Goal: Information Seeking & Learning: Learn about a topic

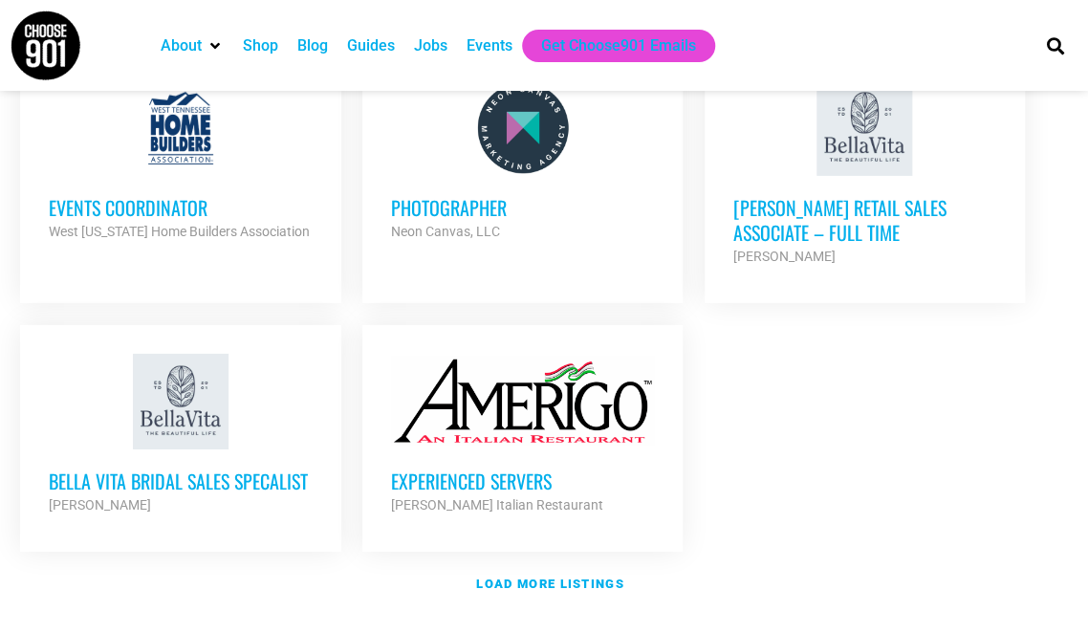
scroll to position [2256, 0]
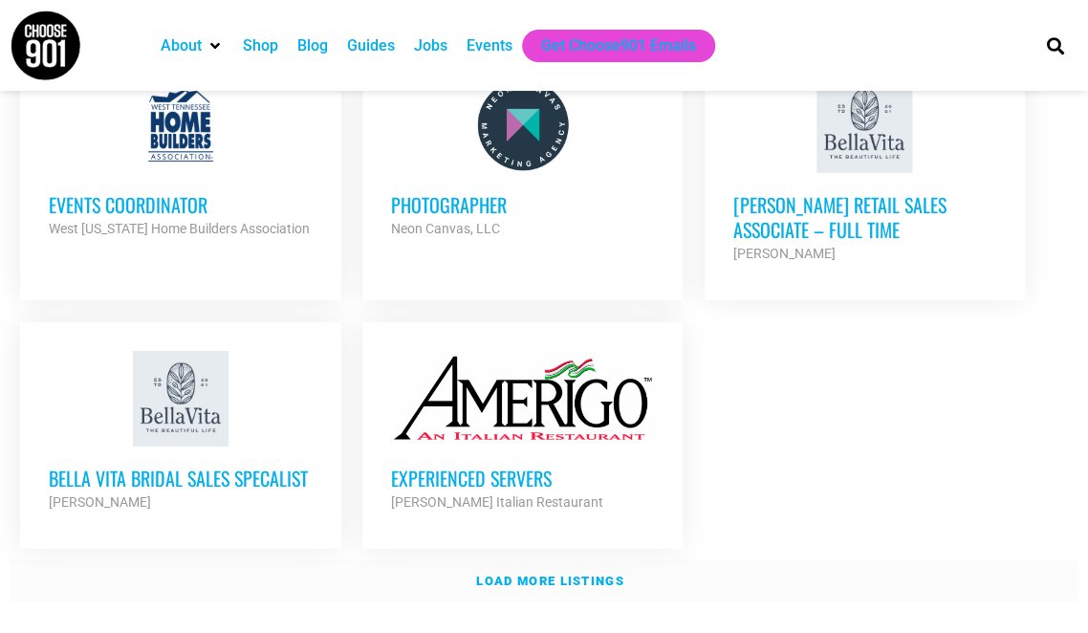
click at [560, 559] on link "Load more listings" at bounding box center [544, 581] width 1069 height 44
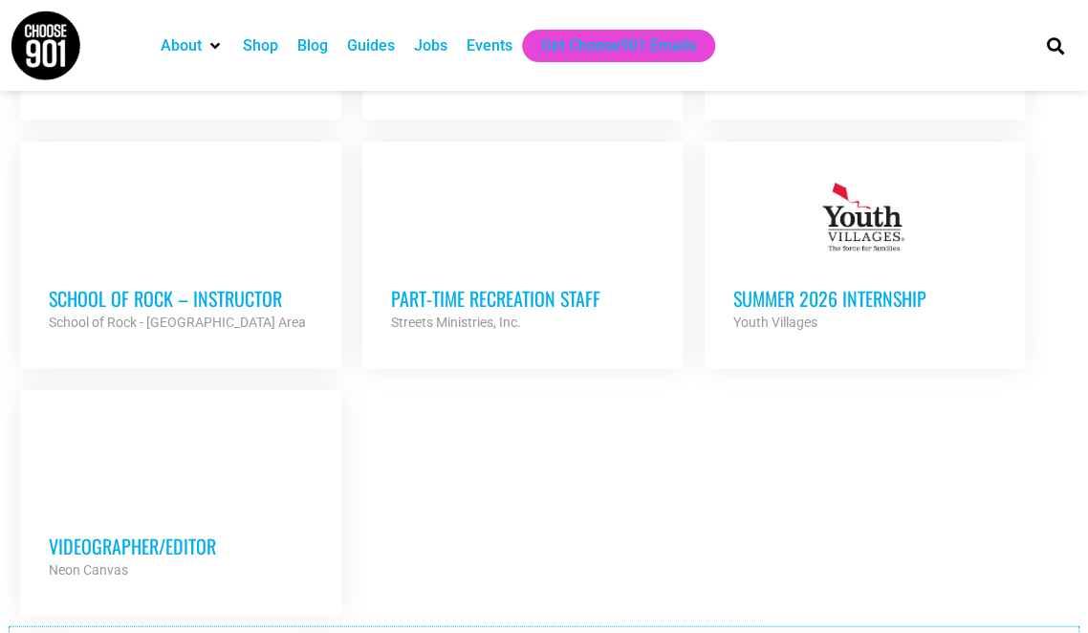
scroll to position [4053, 0]
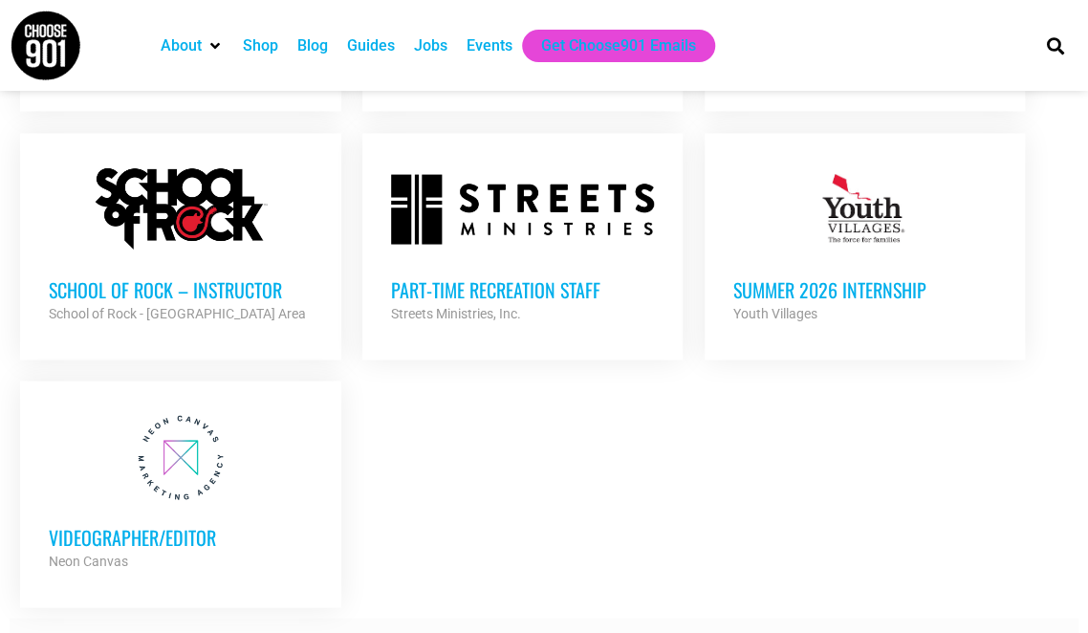
click at [568, 632] on strong "Load more listings" at bounding box center [549, 639] width 147 height 14
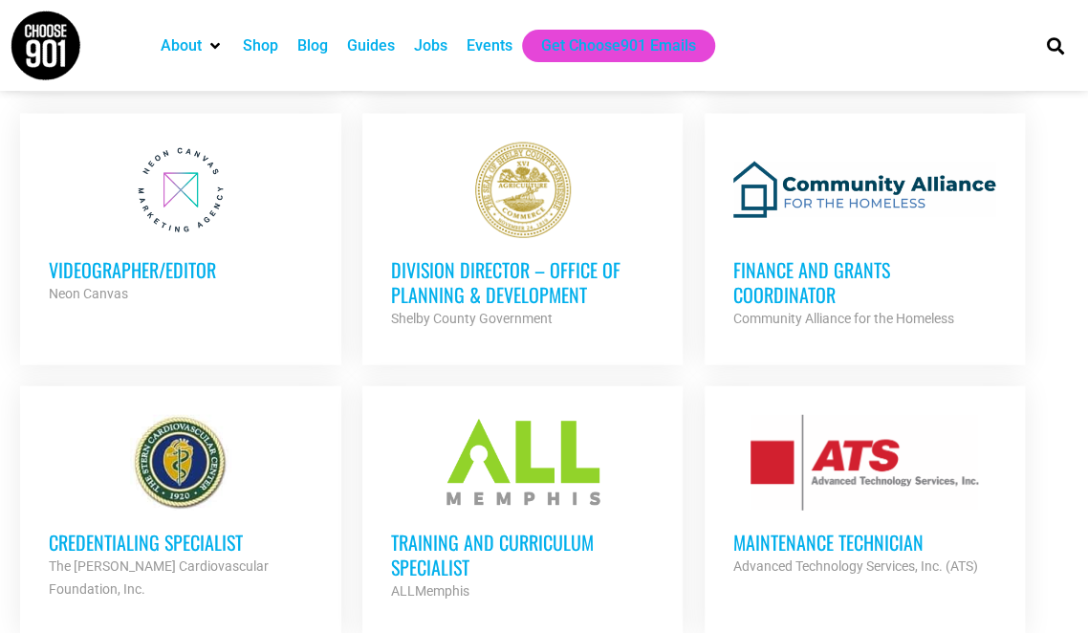
scroll to position [4283, 0]
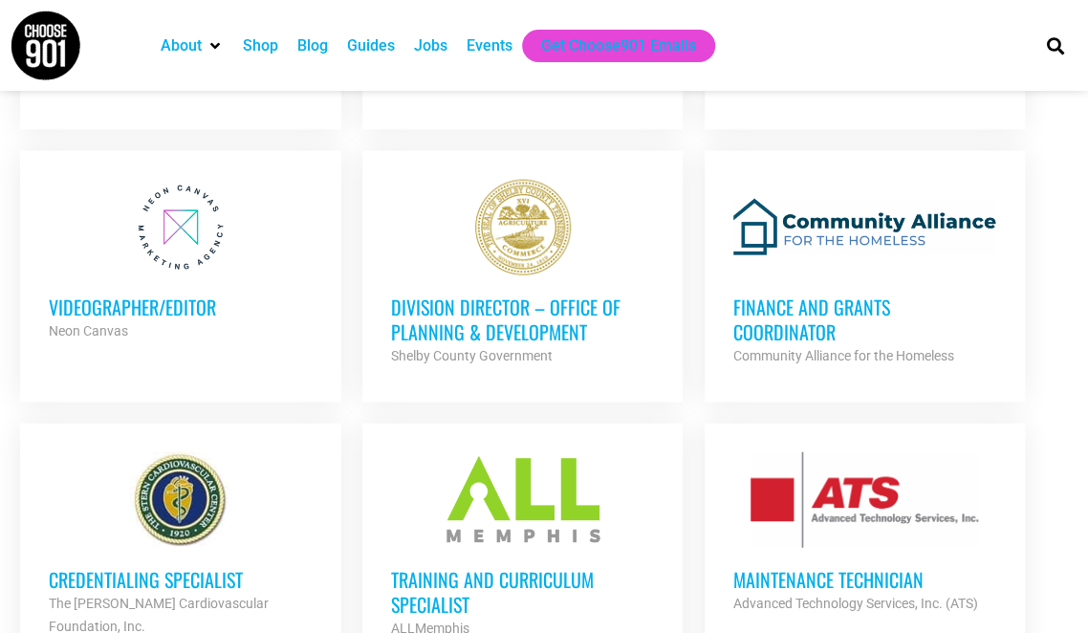
click at [466, 567] on h3 "Training and Curriculum Specialist" at bounding box center [522, 592] width 263 height 50
click at [823, 348] on strong "Community Alliance for the Homeless" at bounding box center [843, 355] width 221 height 15
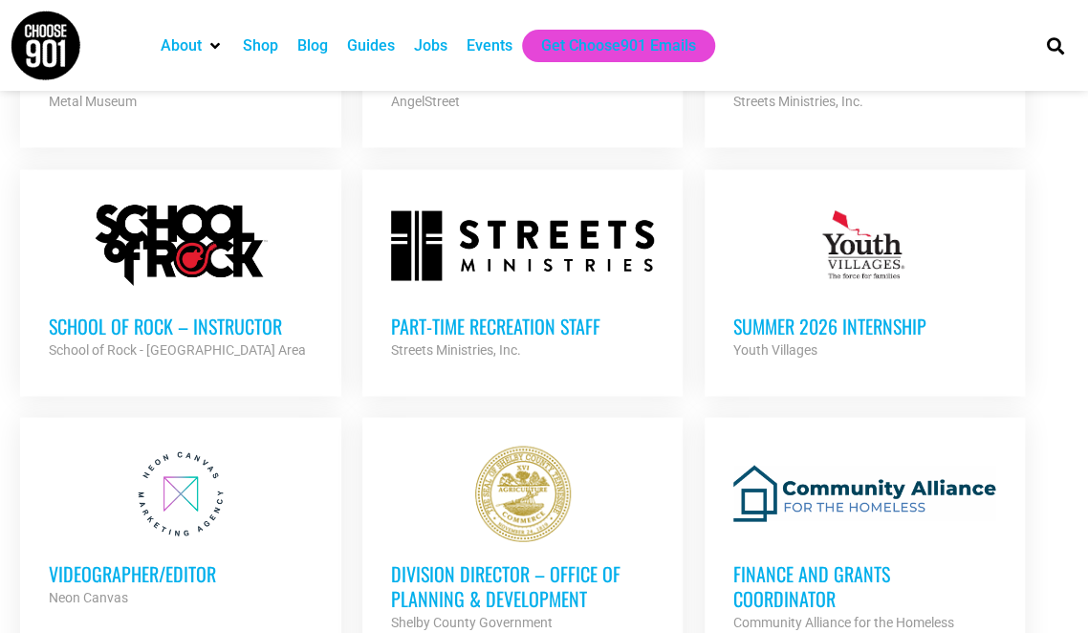
scroll to position [4015, 0]
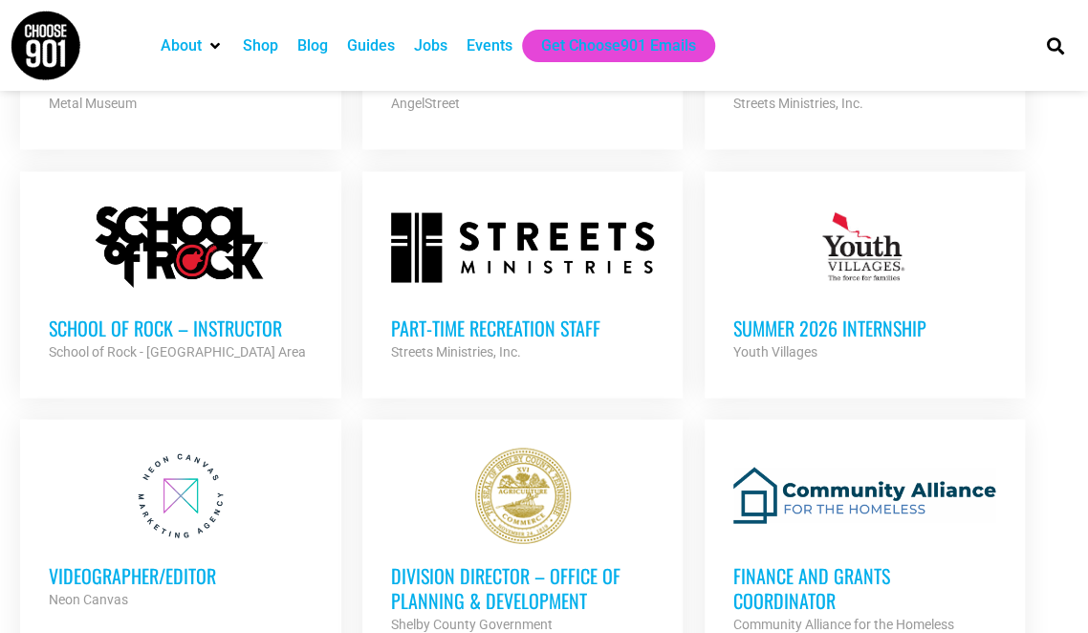
click at [128, 543] on div "Videographer/Editor Neon Canvas Partner Org" at bounding box center [180, 576] width 263 height 67
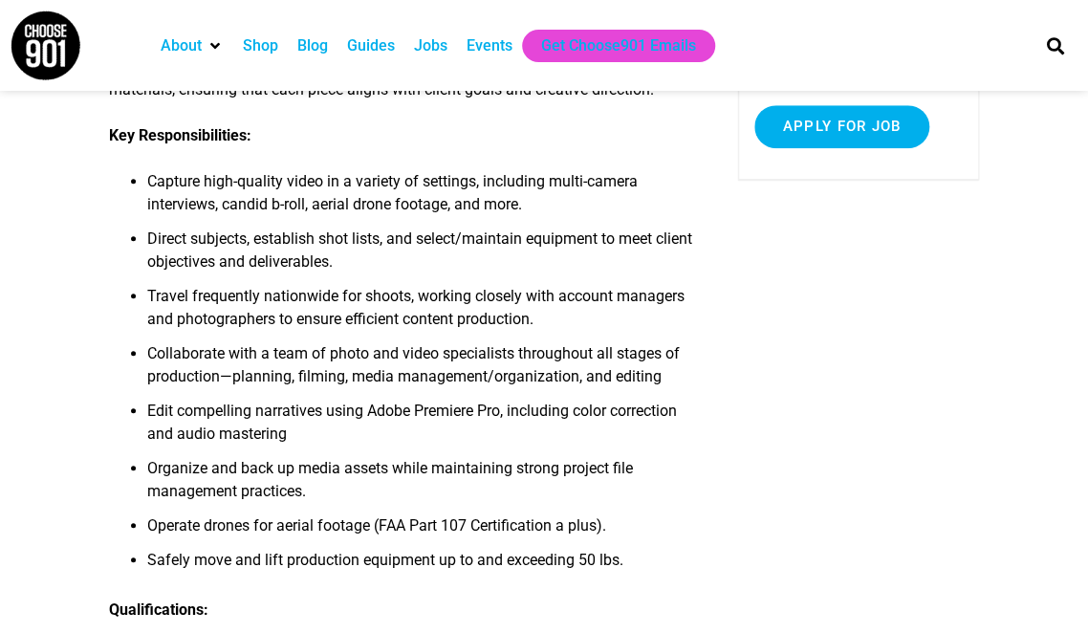
scroll to position [375, 0]
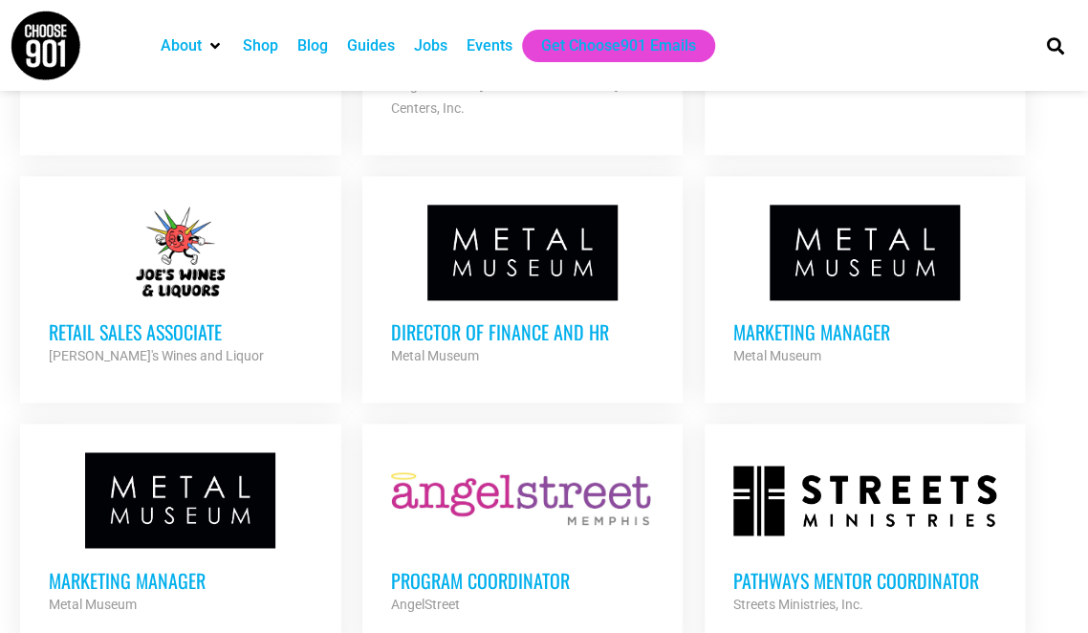
scroll to position [3518, 0]
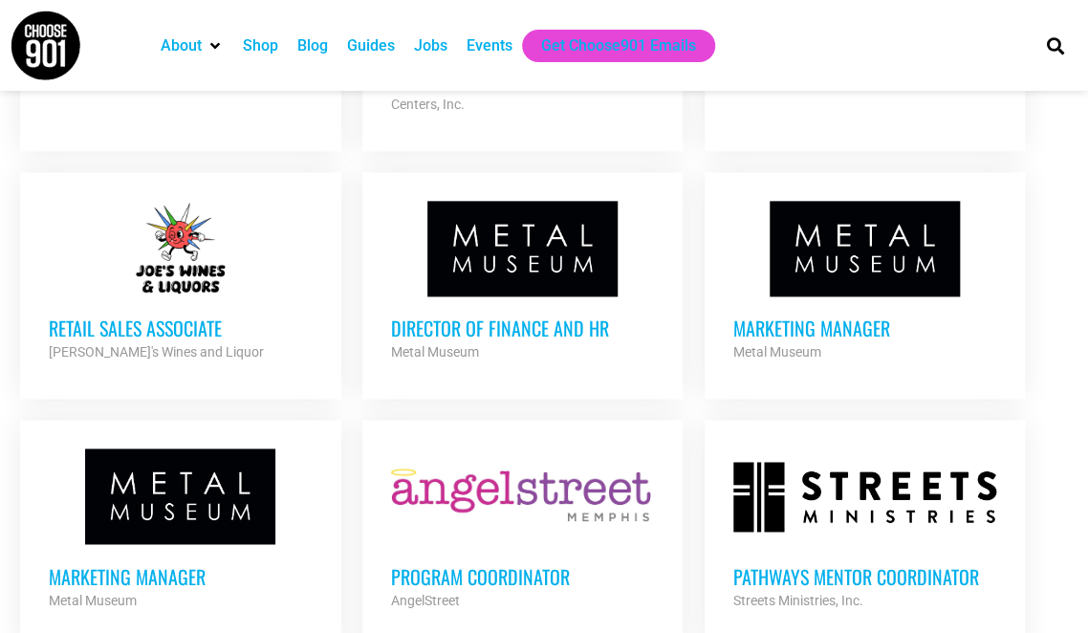
click at [483, 563] on h3 "Program Coordinator" at bounding box center [522, 575] width 263 height 25
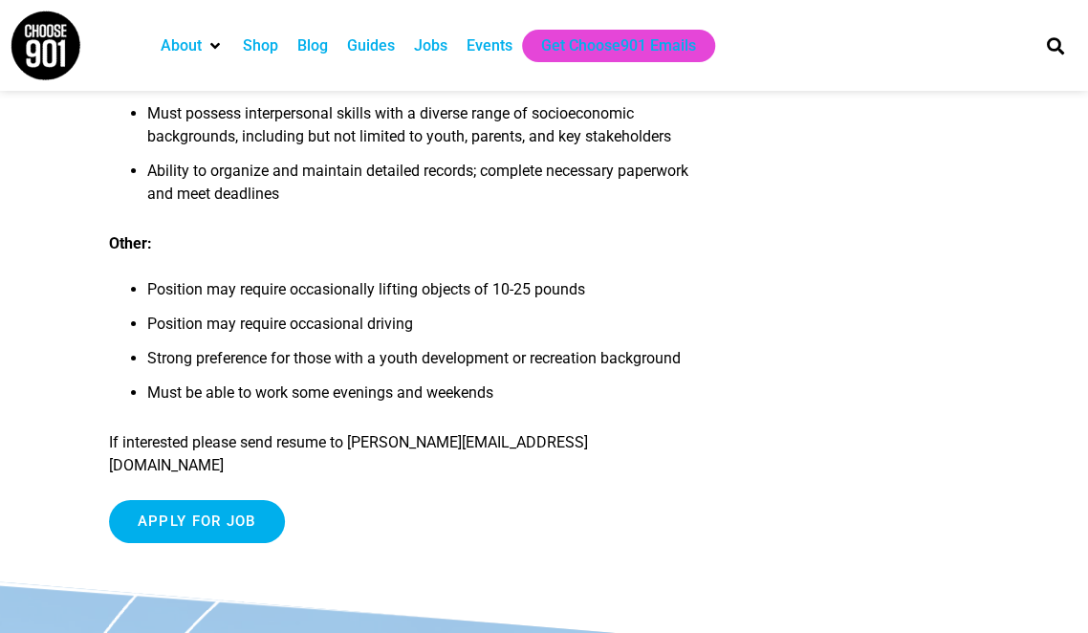
scroll to position [2485, 0]
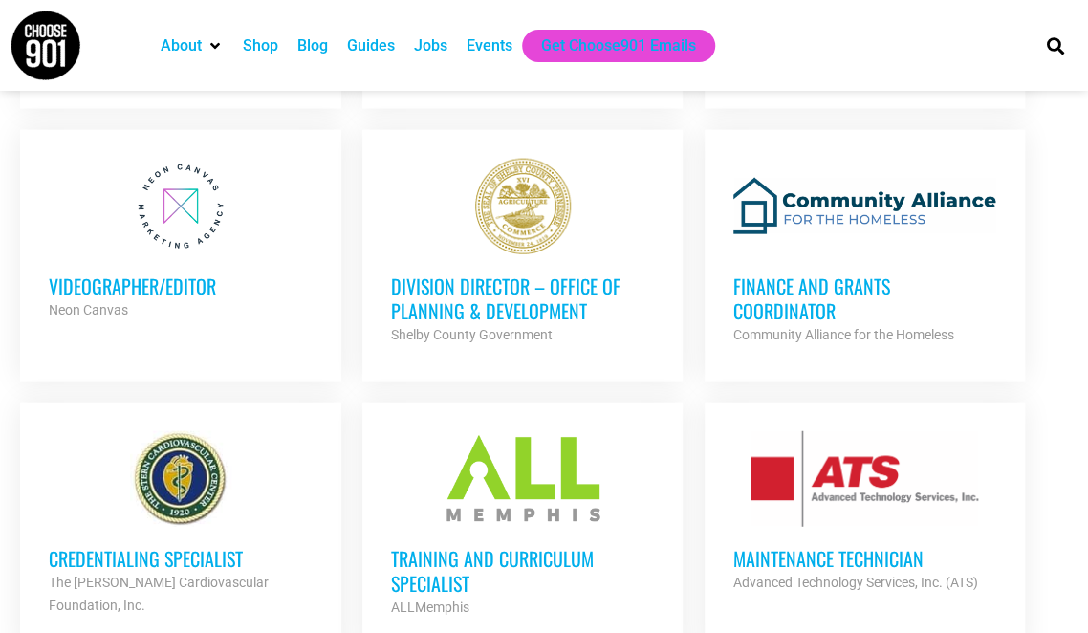
scroll to position [4321, 0]
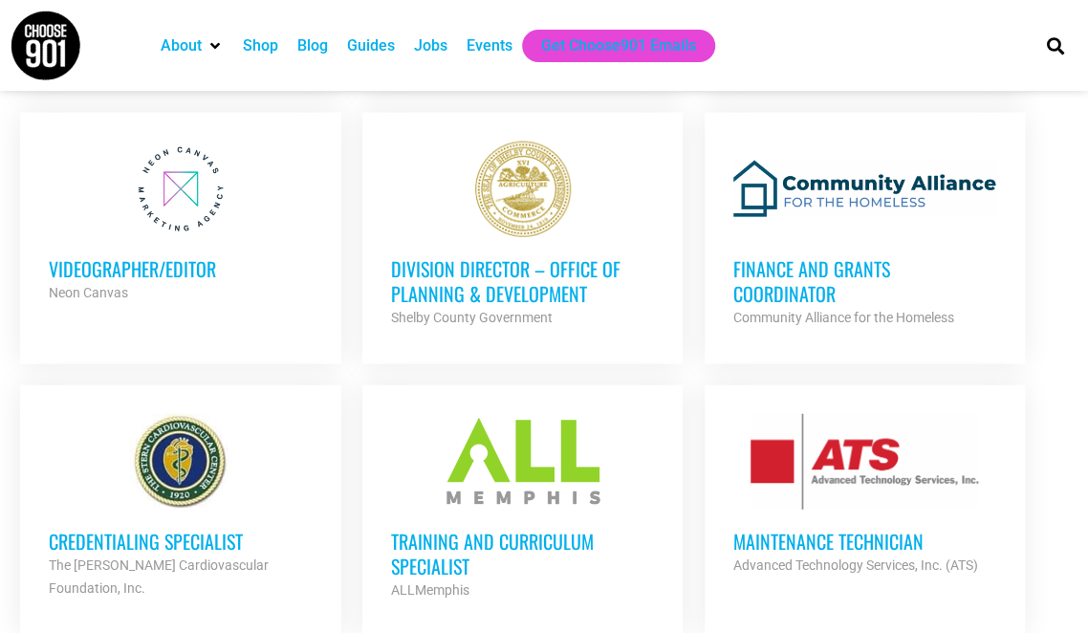
click at [113, 529] on h3 "Credentialing Specialist" at bounding box center [180, 541] width 263 height 25
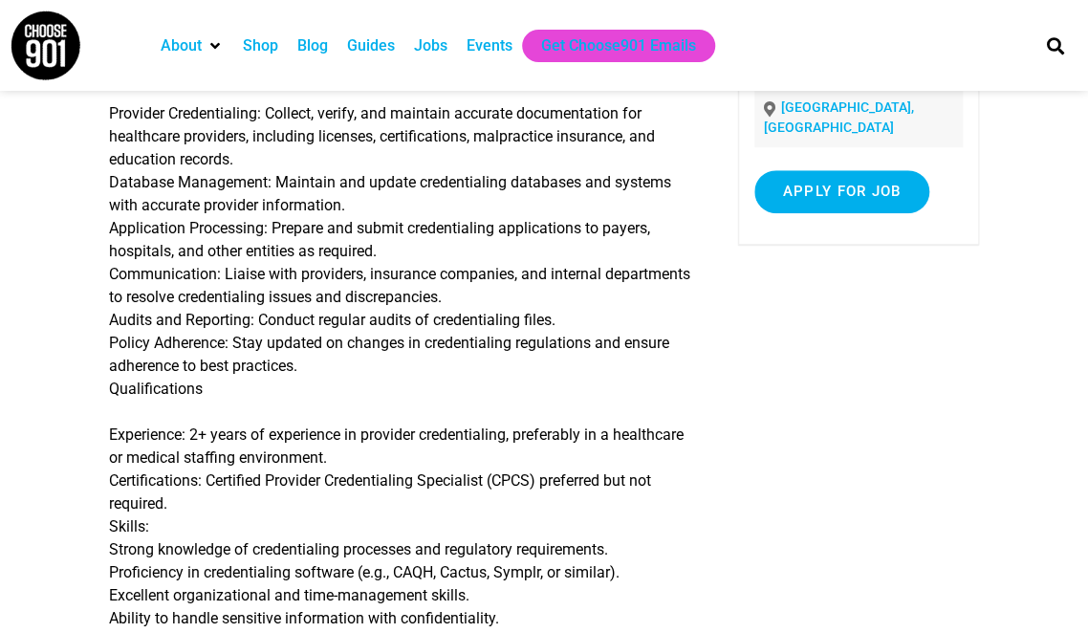
scroll to position [344, 0]
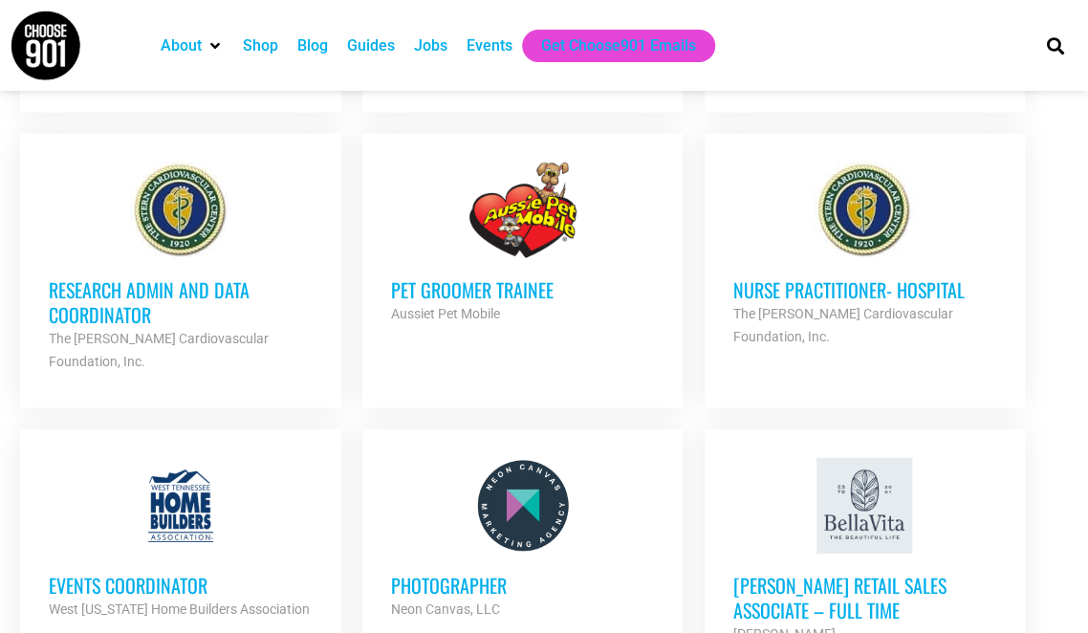
scroll to position [1874, 0]
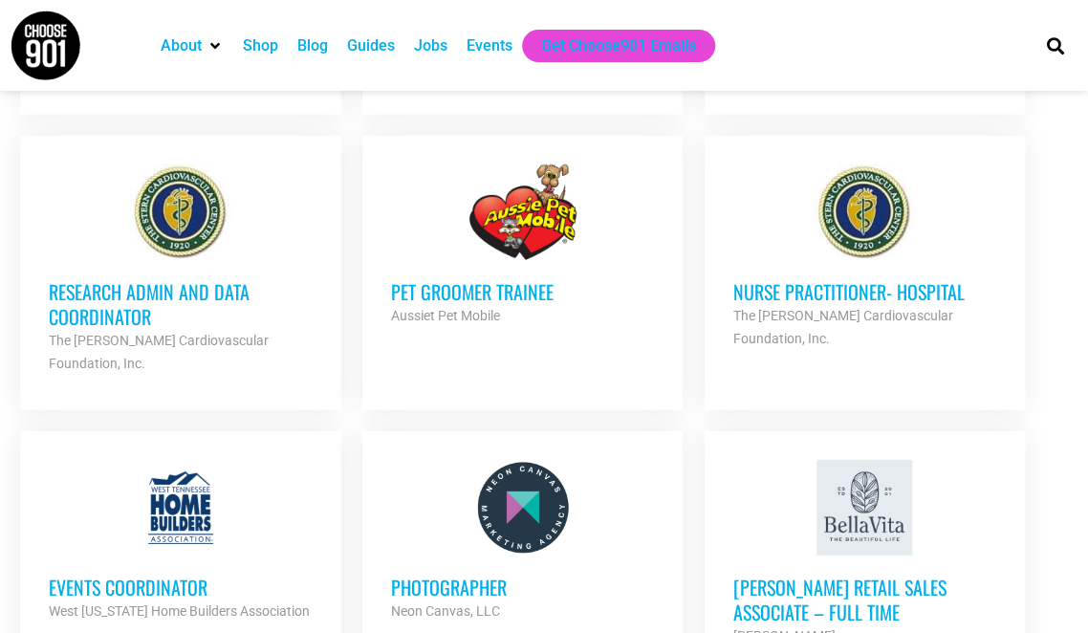
click at [521, 460] on div at bounding box center [522, 508] width 263 height 96
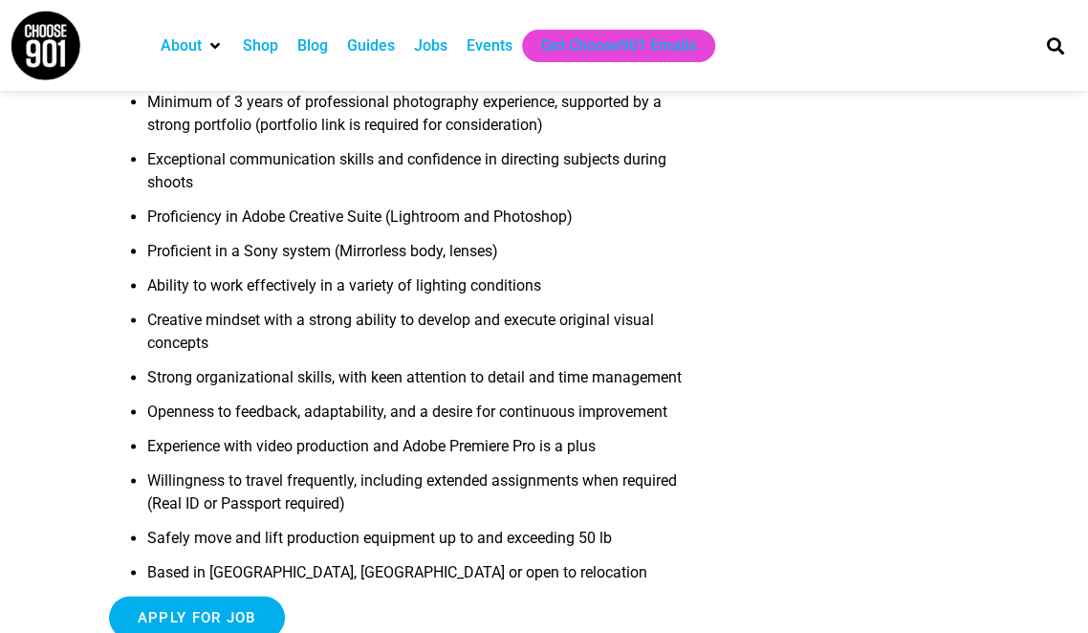
scroll to position [761, 0]
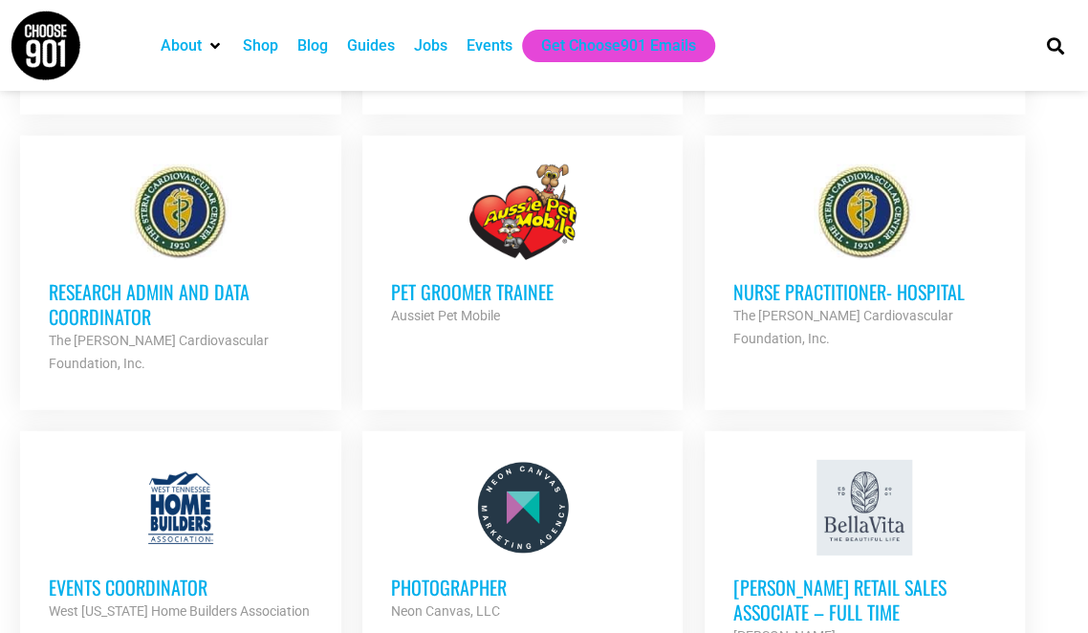
click at [136, 279] on h3 "Research Admin and Data Coordinator" at bounding box center [180, 304] width 263 height 50
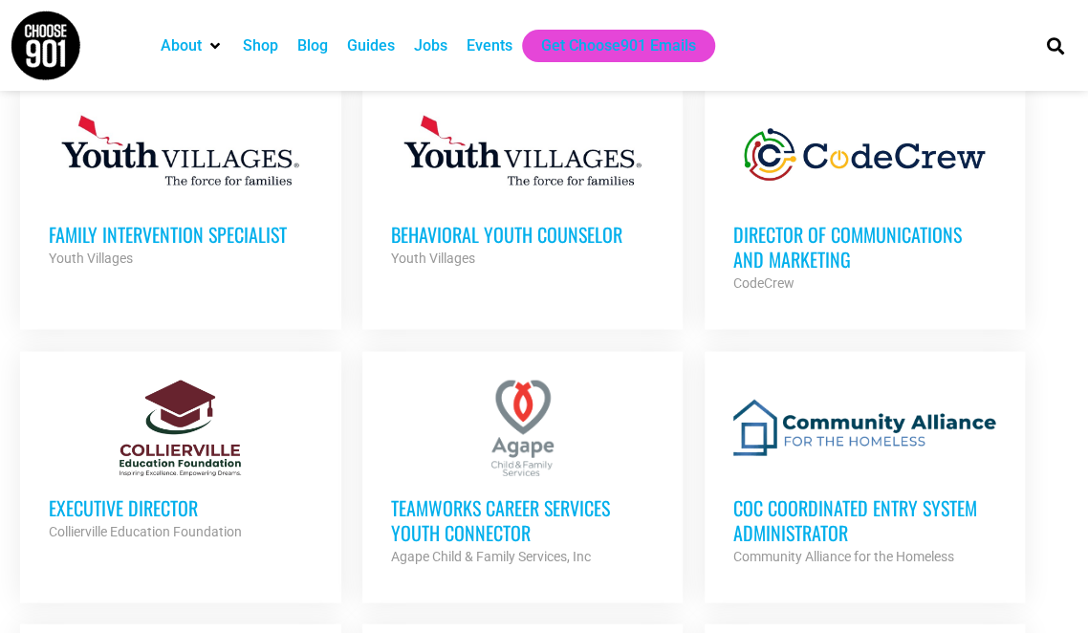
scroll to position [1338, 0]
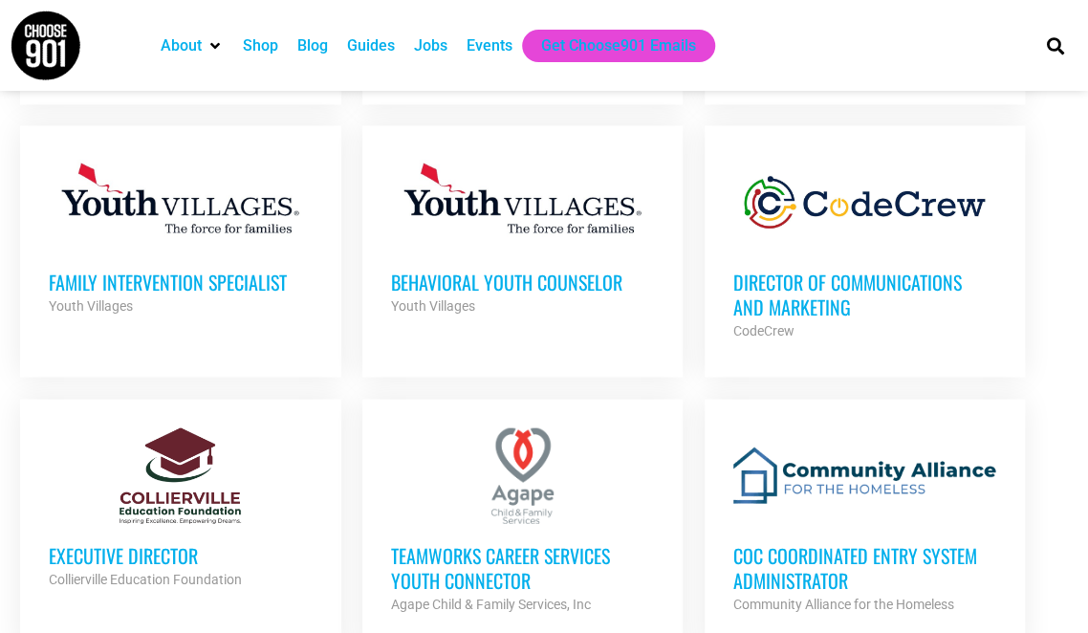
click at [906, 542] on h3 "CoC Coordinated Entry System Administrator" at bounding box center [864, 567] width 263 height 50
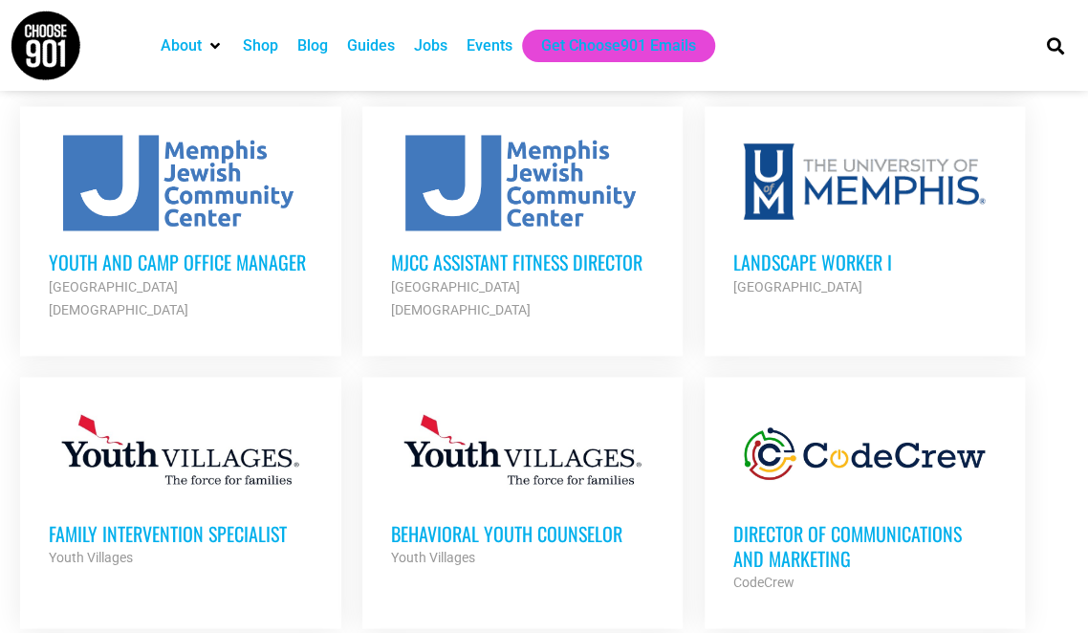
scroll to position [1071, 0]
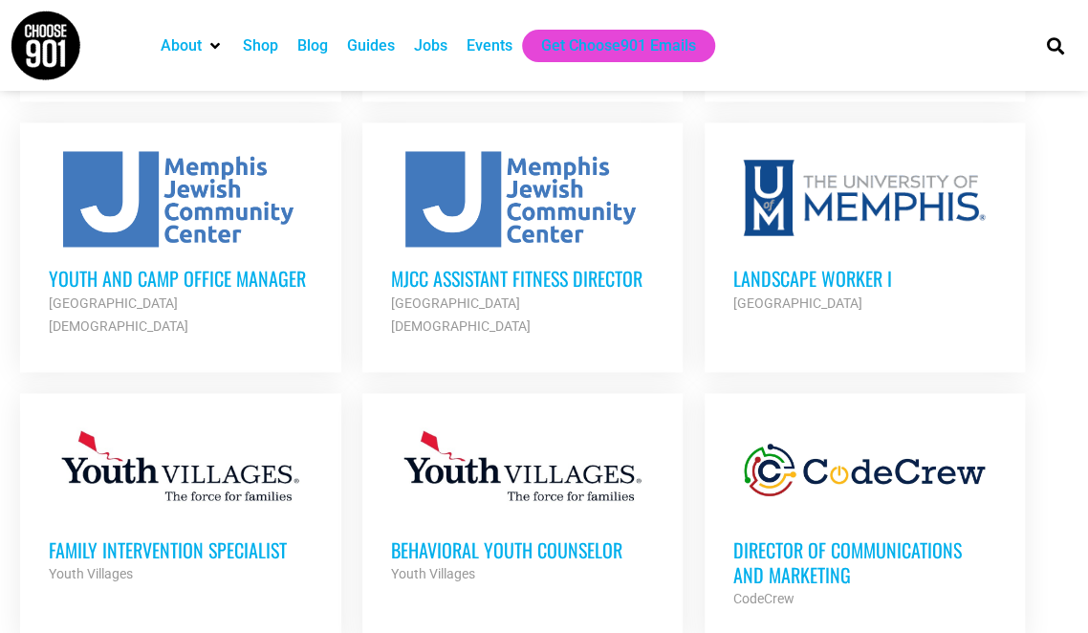
click at [877, 536] on h3 "Director of Communications and Marketing" at bounding box center [864, 561] width 263 height 50
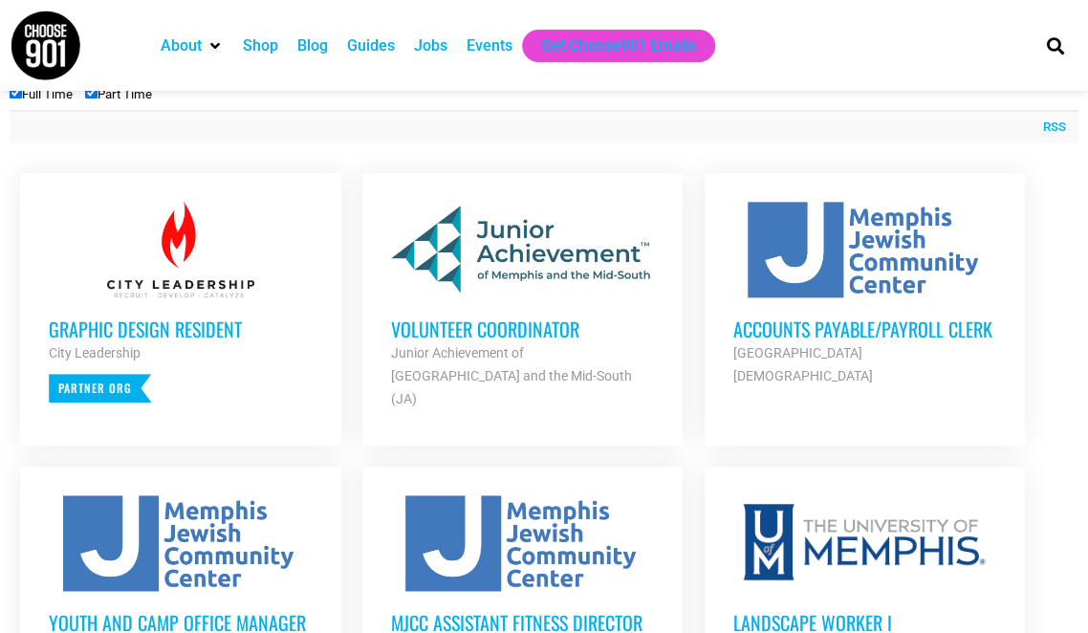
scroll to position [650, 0]
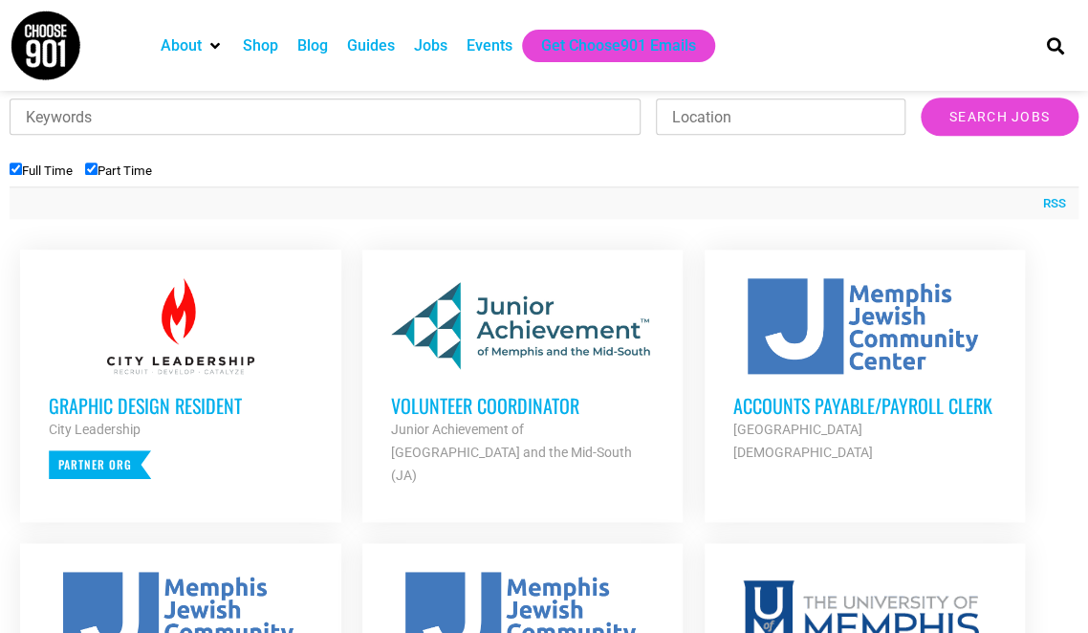
click at [192, 597] on div at bounding box center [180, 620] width 263 height 96
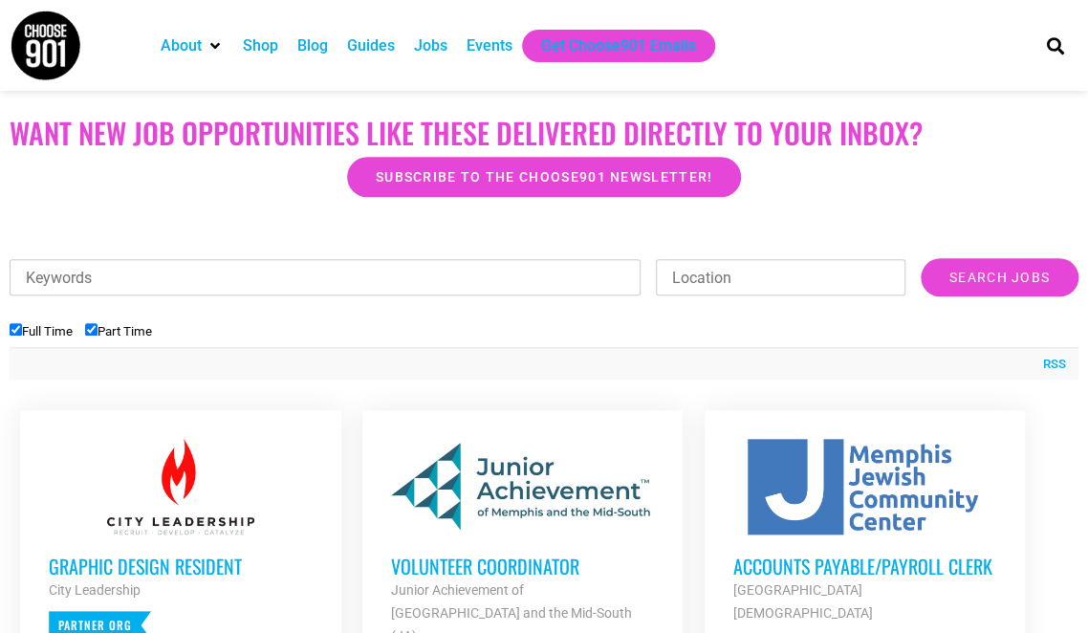
scroll to position [422, 0]
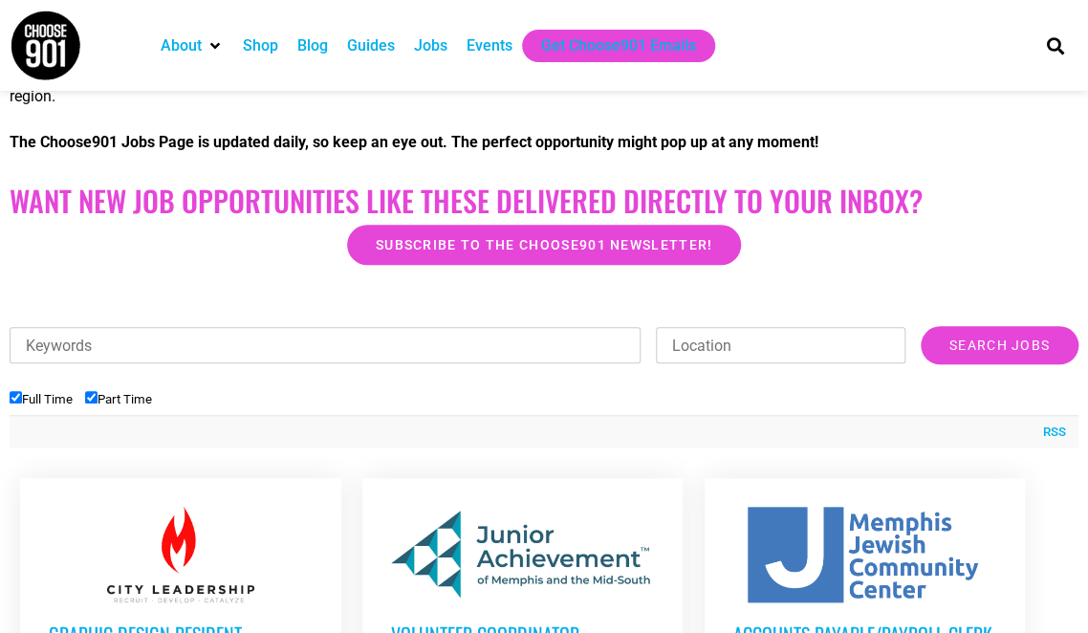
click at [534, 621] on h3 "Volunteer Coordinator" at bounding box center [522, 633] width 263 height 25
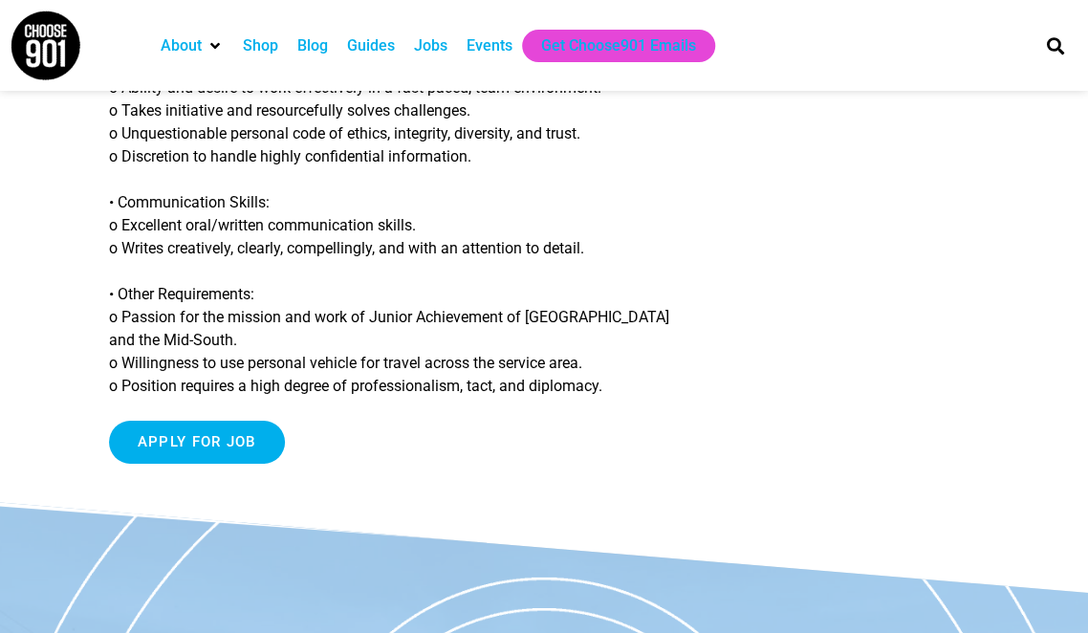
scroll to position [2321, 0]
